Goal: Task Accomplishment & Management: Manage account settings

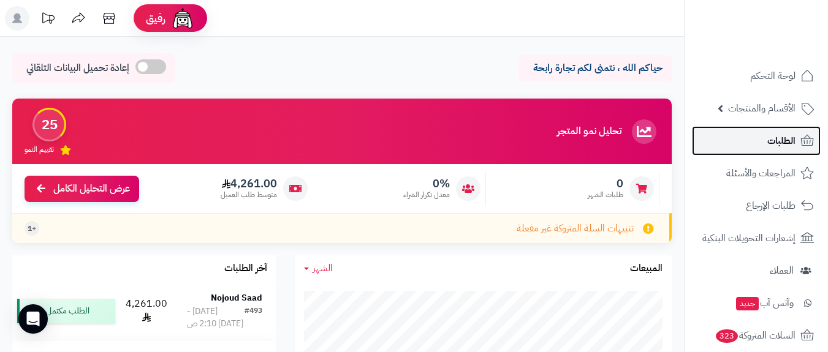
click at [777, 145] on span "الطلبات" at bounding box center [781, 140] width 28 height 17
